Goal: Information Seeking & Learning: Learn about a topic

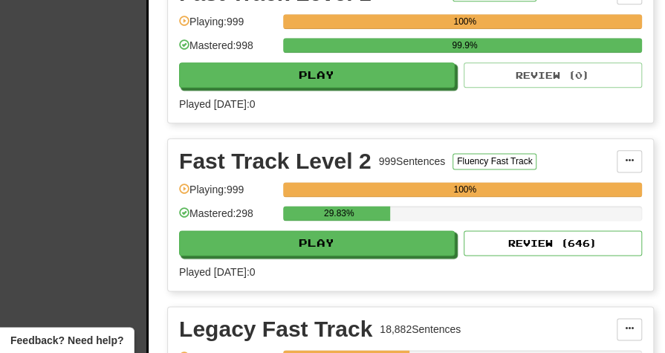
scroll to position [604, 0]
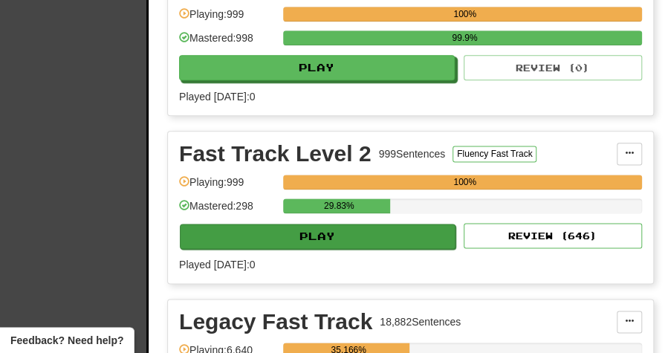
click at [303, 237] on button "Play" at bounding box center [318, 236] width 276 height 25
select select "**"
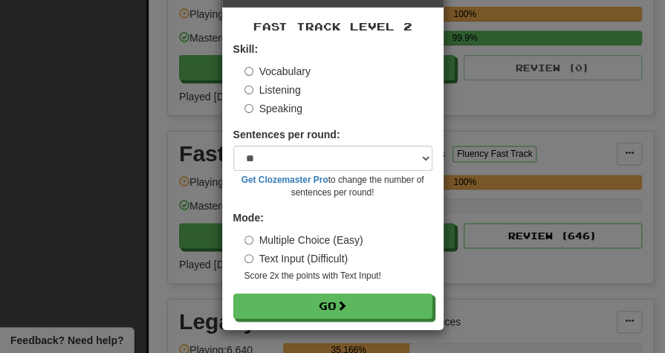
scroll to position [54, 0]
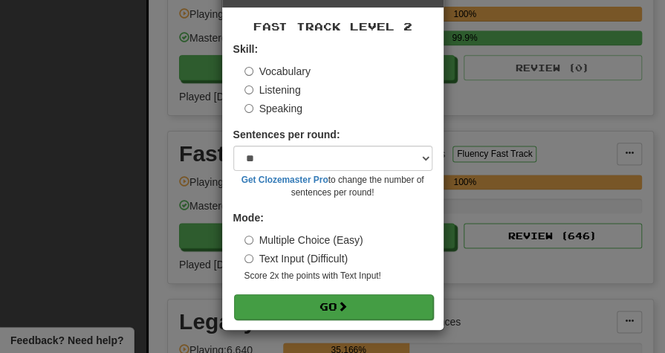
click at [324, 304] on button "Go" at bounding box center [333, 306] width 199 height 25
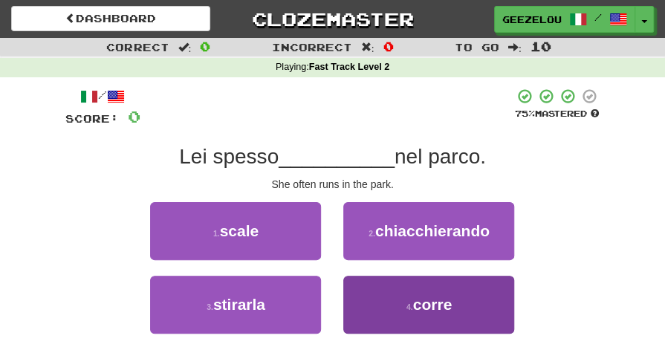
click at [439, 296] on span "corre" at bounding box center [432, 304] width 39 height 17
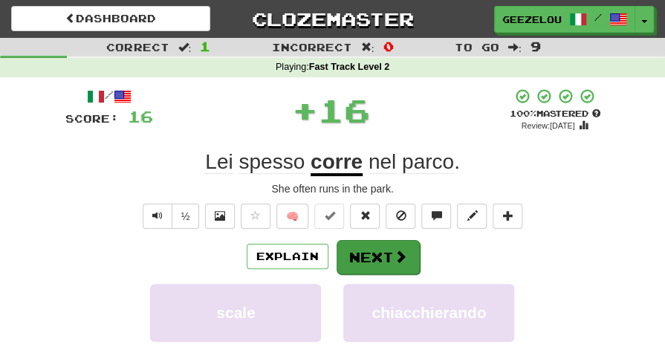
click at [390, 253] on button "Next" at bounding box center [378, 257] width 83 height 34
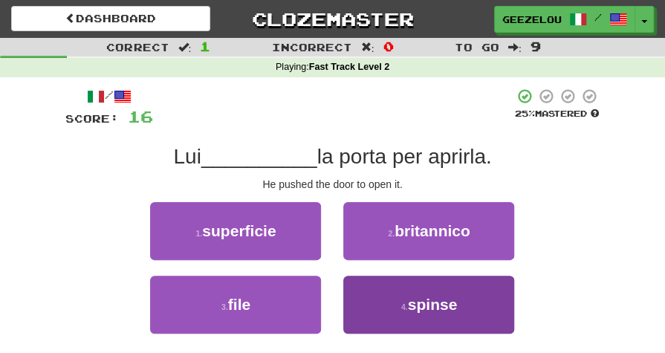
click at [394, 306] on button "4 . spinse" at bounding box center [428, 305] width 171 height 58
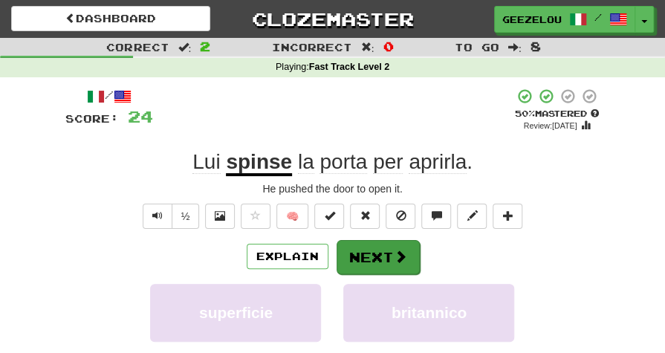
click at [365, 252] on button "Next" at bounding box center [378, 257] width 83 height 34
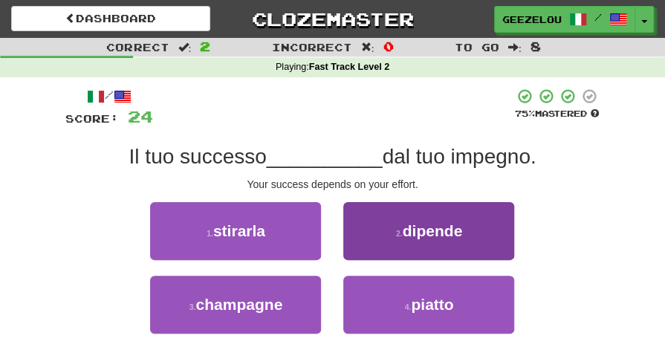
click at [463, 235] on span "dipende" at bounding box center [433, 230] width 60 height 17
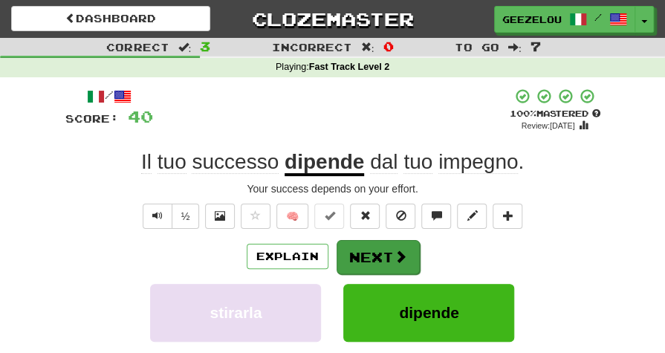
click at [366, 253] on button "Next" at bounding box center [378, 257] width 83 height 34
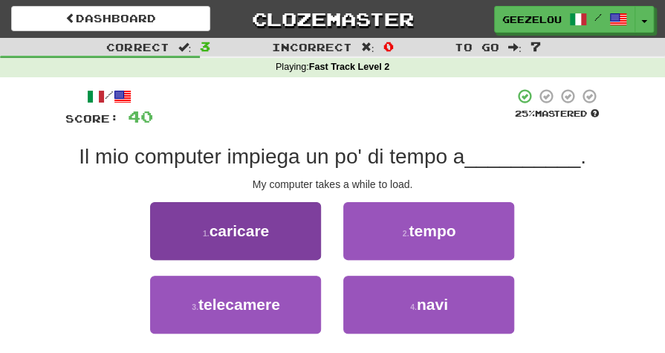
click at [248, 229] on span "caricare" at bounding box center [240, 230] width 60 height 17
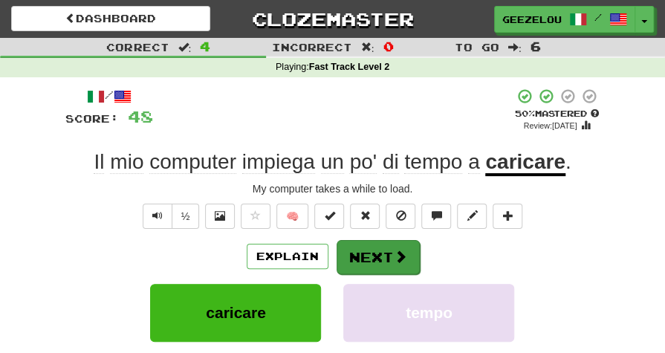
click at [379, 257] on button "Next" at bounding box center [378, 257] width 83 height 34
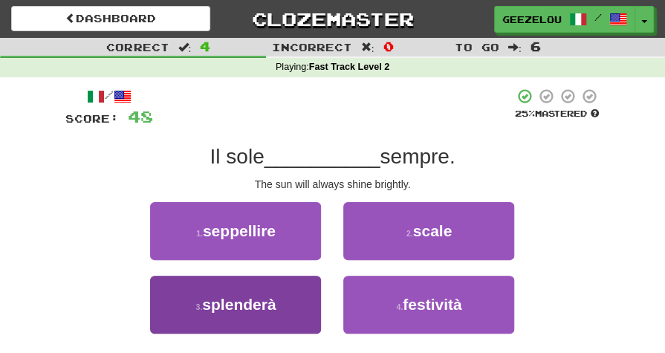
click at [276, 306] on span "splenderà" at bounding box center [239, 304] width 74 height 17
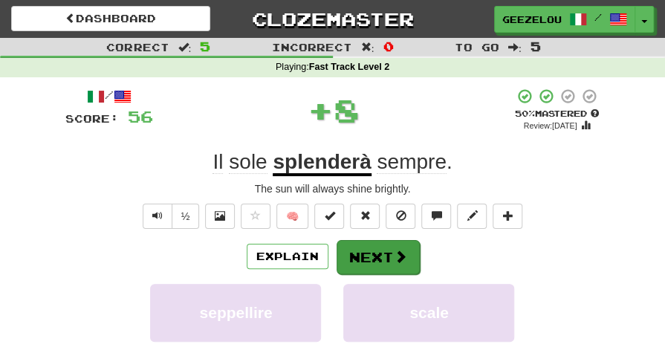
click at [373, 256] on button "Next" at bounding box center [378, 257] width 83 height 34
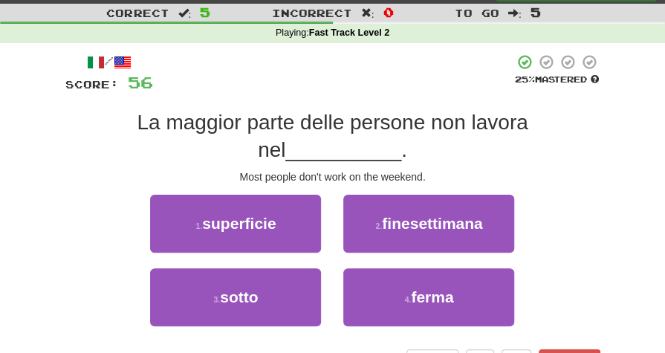
scroll to position [37, 0]
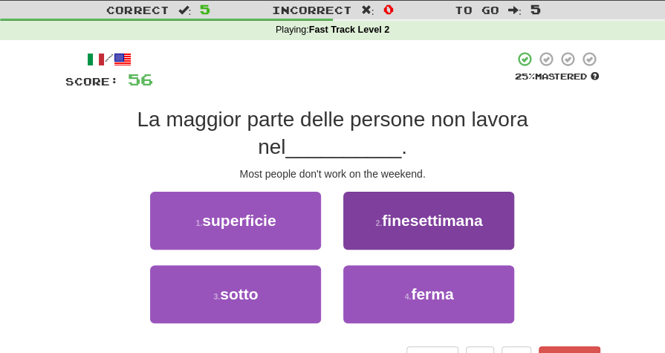
click at [445, 234] on button "2 . finesettimana" at bounding box center [428, 221] width 171 height 58
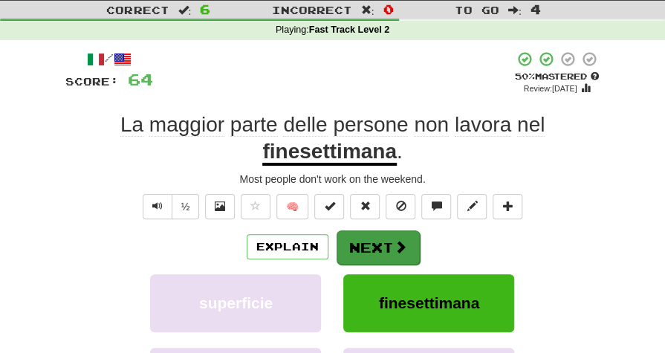
click at [371, 242] on button "Next" at bounding box center [378, 247] width 83 height 34
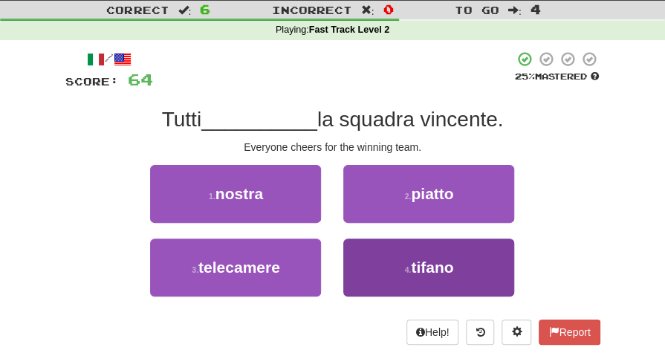
click at [407, 279] on button "4 . [GEOGRAPHIC_DATA]" at bounding box center [428, 268] width 171 height 58
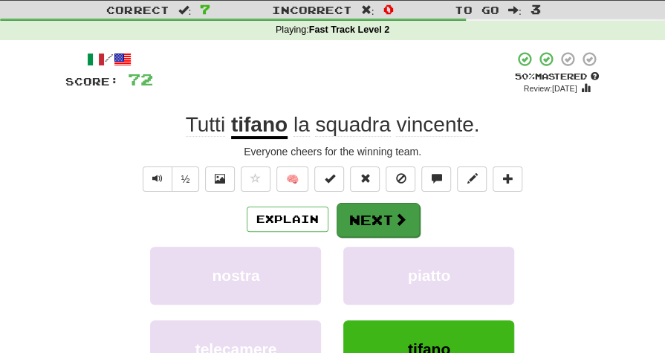
click at [373, 219] on button "Next" at bounding box center [378, 220] width 83 height 34
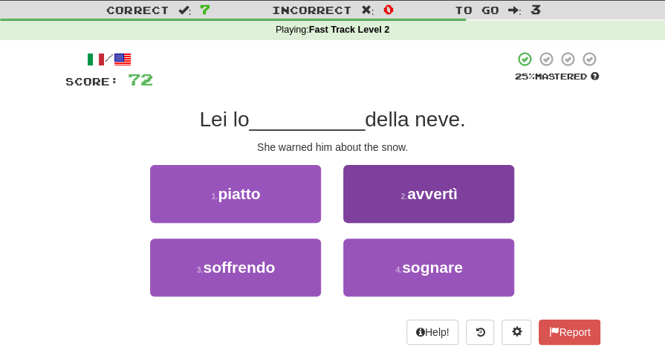
click at [416, 190] on span "avvertì" at bounding box center [432, 193] width 51 height 17
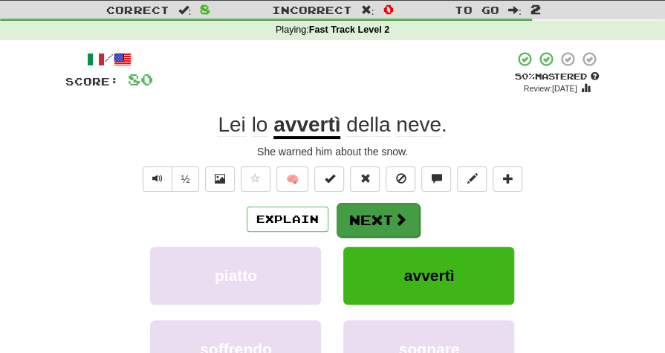
click at [371, 207] on button "Next" at bounding box center [378, 220] width 83 height 34
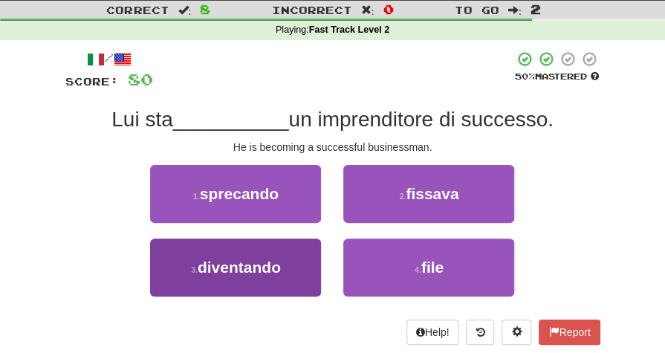
click at [277, 259] on span "diventando" at bounding box center [239, 267] width 83 height 17
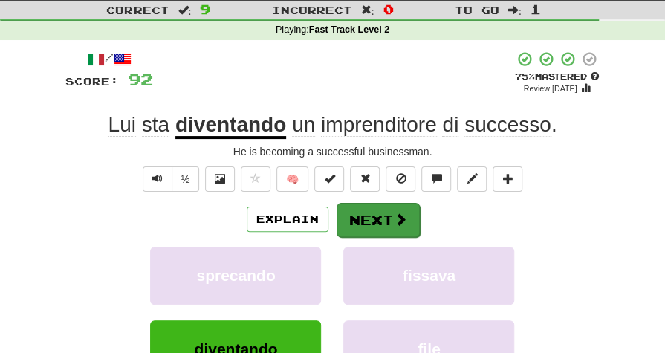
click at [370, 220] on button "Next" at bounding box center [378, 220] width 83 height 34
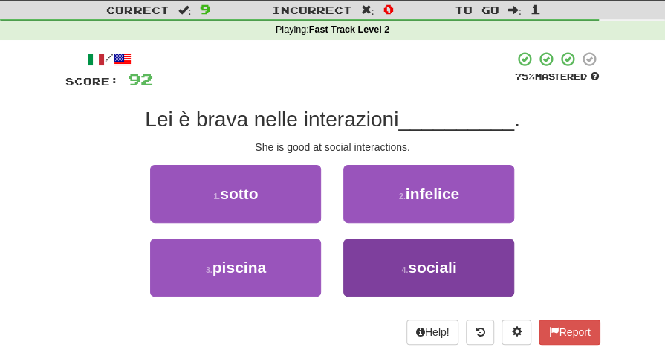
click at [403, 262] on button "4 . sociali" at bounding box center [428, 268] width 171 height 58
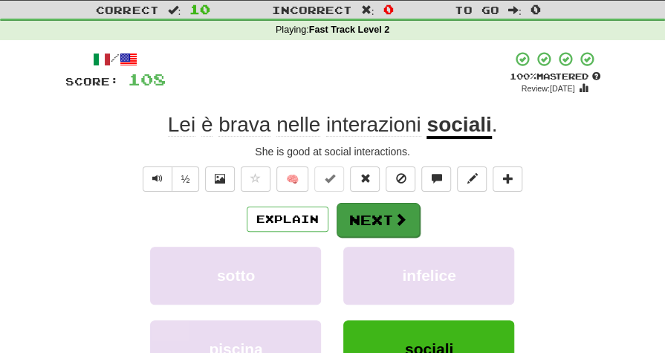
click at [361, 216] on button "Next" at bounding box center [378, 220] width 83 height 34
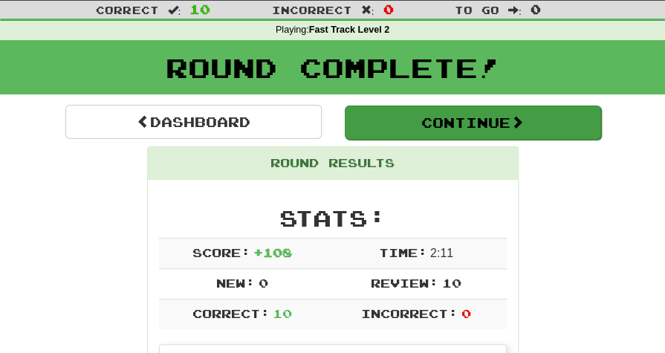
click at [422, 117] on button "Continue" at bounding box center [473, 123] width 256 height 34
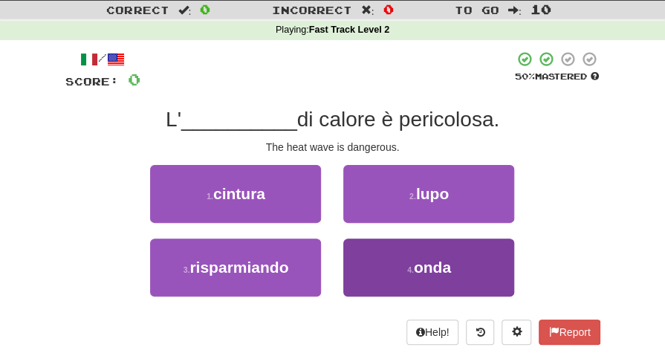
click at [423, 274] on span "onda" at bounding box center [432, 267] width 37 height 17
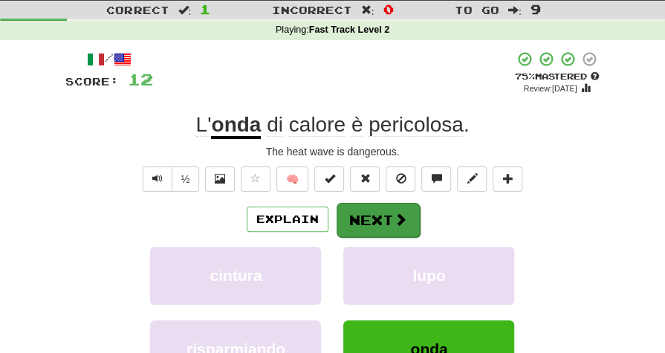
click at [375, 212] on button "Next" at bounding box center [378, 220] width 83 height 34
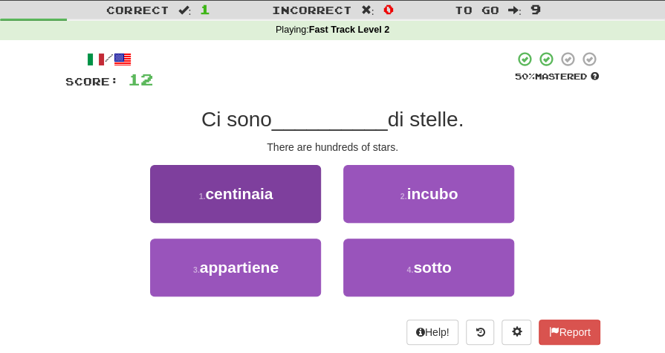
click at [263, 193] on span "centinaia" at bounding box center [239, 193] width 68 height 17
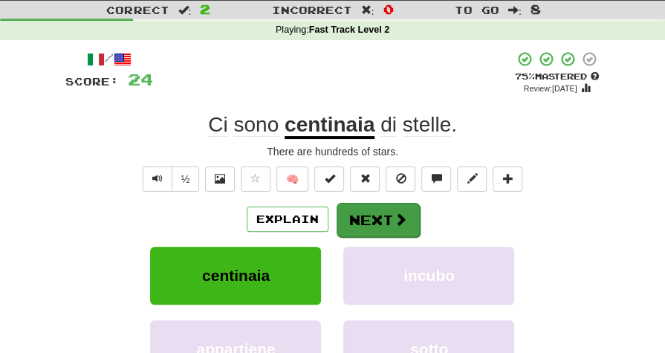
click at [369, 216] on button "Next" at bounding box center [378, 220] width 83 height 34
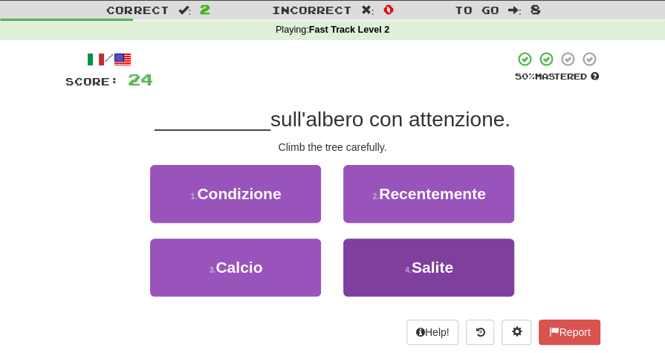
click at [452, 259] on span "Salite" at bounding box center [433, 267] width 42 height 17
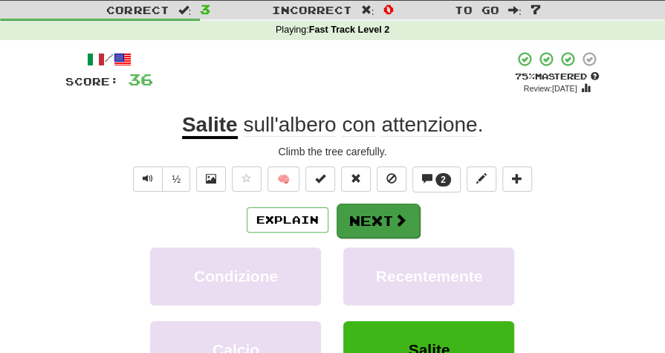
click at [381, 218] on button "Next" at bounding box center [378, 221] width 83 height 34
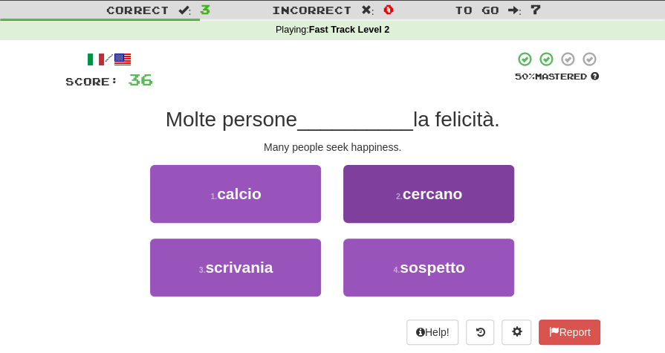
click at [440, 202] on button "2 . cercano" at bounding box center [428, 194] width 171 height 58
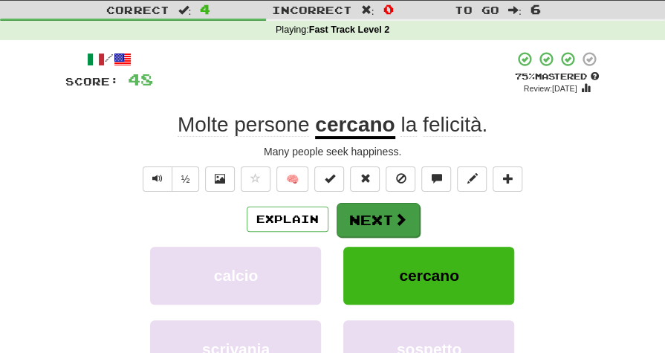
click at [381, 219] on button "Next" at bounding box center [378, 220] width 83 height 34
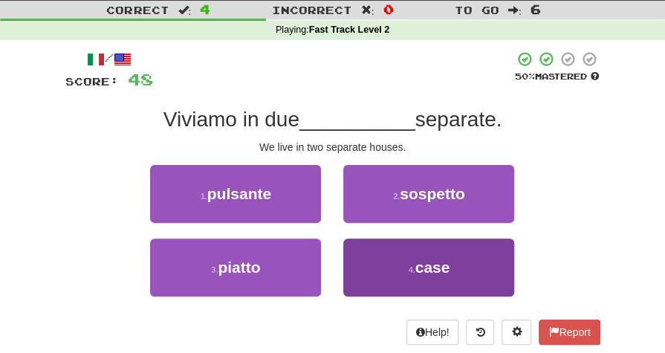
click at [403, 254] on button "4 . case" at bounding box center [428, 268] width 171 height 58
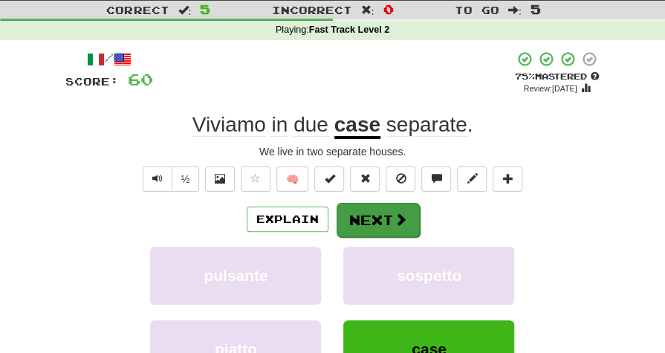
click at [376, 216] on button "Next" at bounding box center [378, 220] width 83 height 34
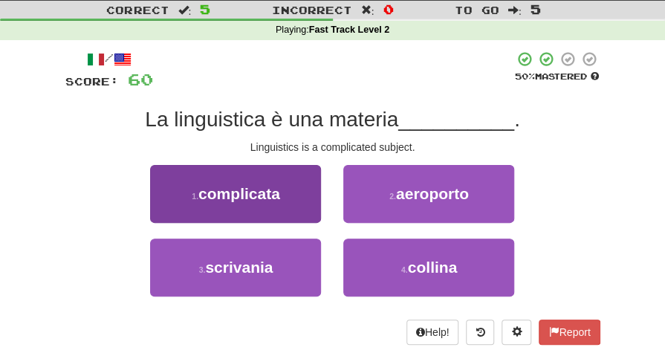
click at [280, 193] on span "complicata" at bounding box center [240, 193] width 82 height 17
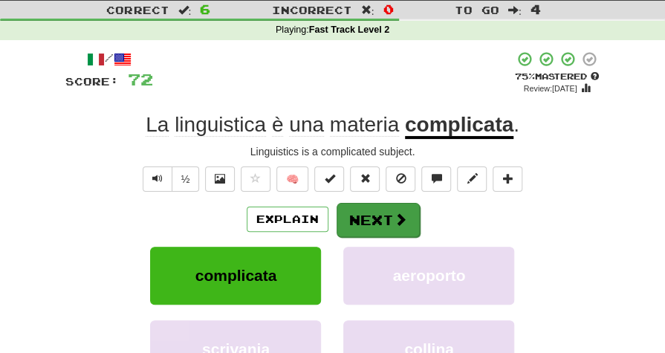
click at [366, 215] on button "Next" at bounding box center [378, 220] width 83 height 34
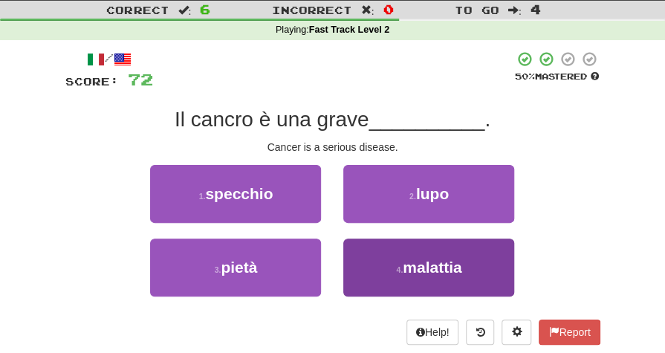
click at [416, 267] on span "malattia" at bounding box center [432, 267] width 59 height 17
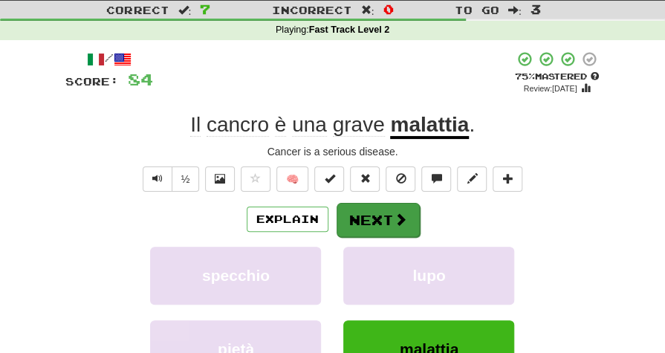
click at [370, 217] on button "Next" at bounding box center [378, 220] width 83 height 34
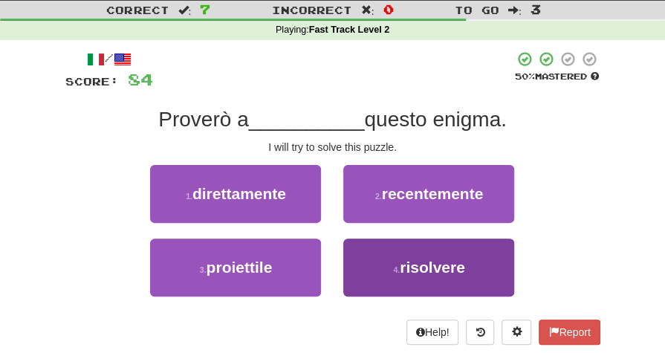
click at [433, 272] on span "risolvere" at bounding box center [432, 267] width 65 height 17
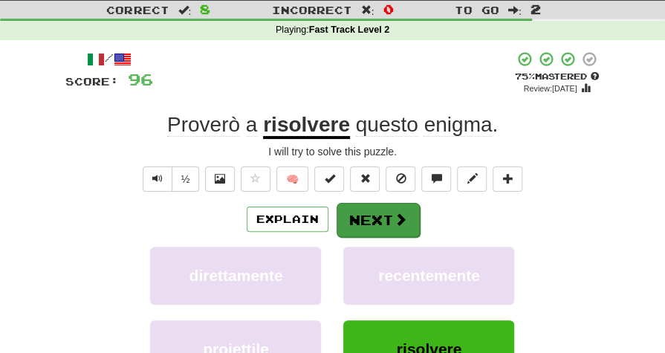
click at [374, 220] on button "Next" at bounding box center [378, 220] width 83 height 34
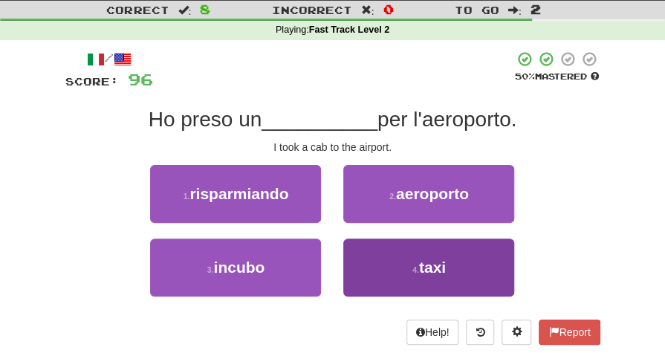
click at [415, 285] on button "4 . taxi" at bounding box center [428, 268] width 171 height 58
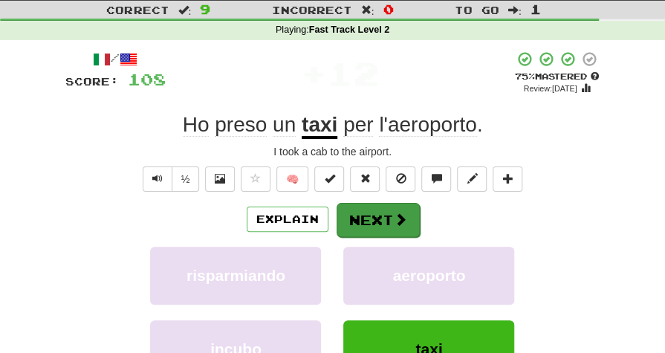
click at [381, 209] on button "Next" at bounding box center [378, 220] width 83 height 34
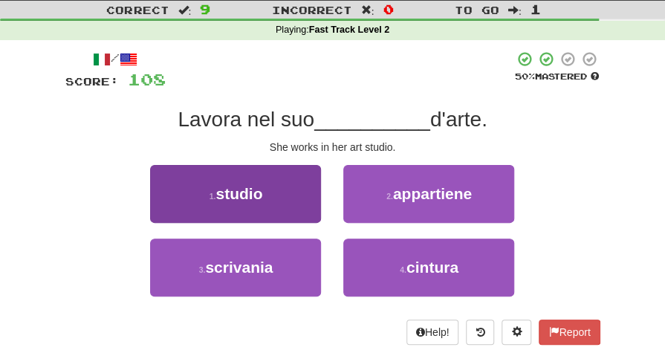
click at [251, 212] on button "1 . studio" at bounding box center [235, 194] width 171 height 58
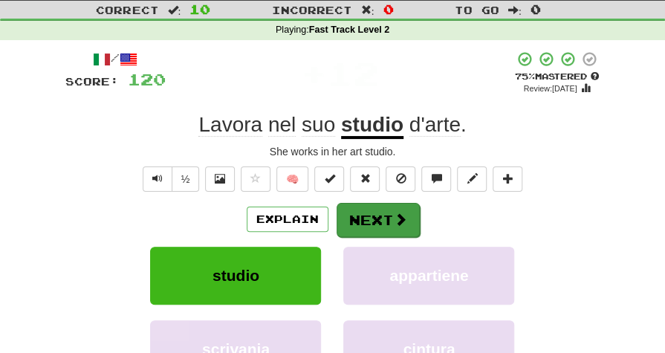
click at [372, 219] on button "Next" at bounding box center [378, 220] width 83 height 34
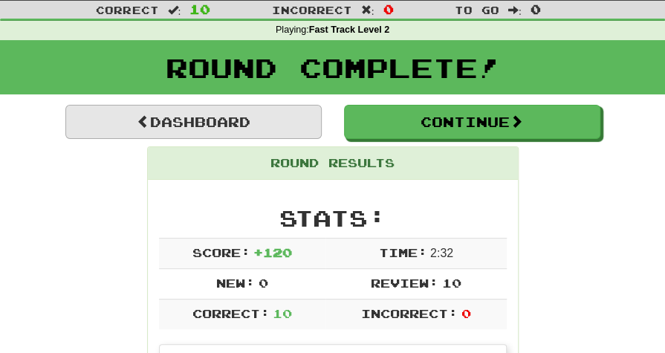
click at [211, 120] on link "Dashboard" at bounding box center [193, 122] width 256 height 34
